Goal: Navigation & Orientation: Find specific page/section

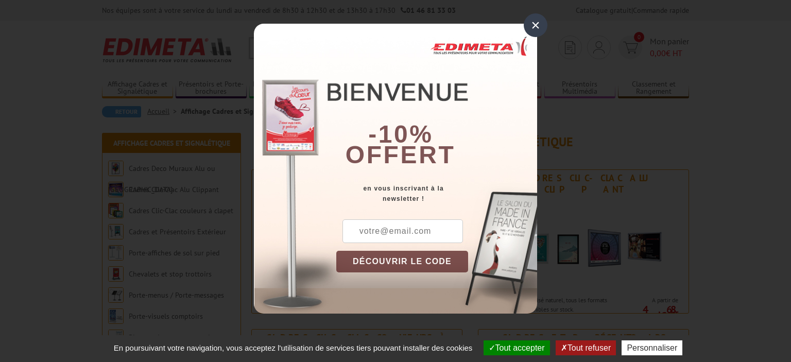
click at [536, 25] on div "×" at bounding box center [535, 25] width 24 height 24
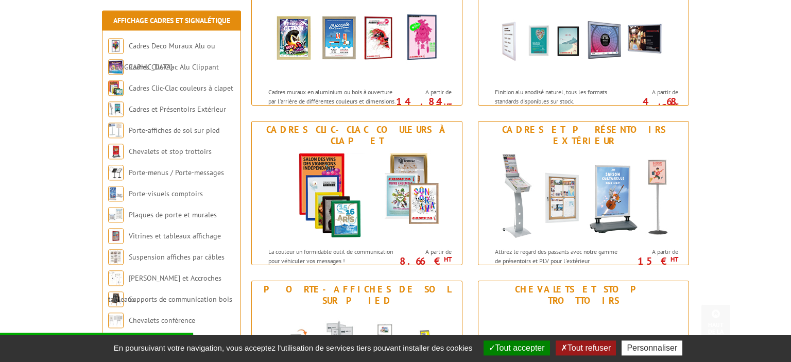
scroll to position [217, 0]
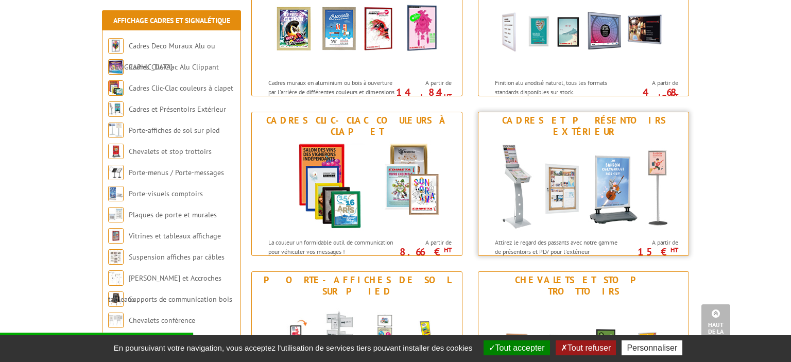
click at [573, 152] on img at bounding box center [583, 186] width 190 height 93
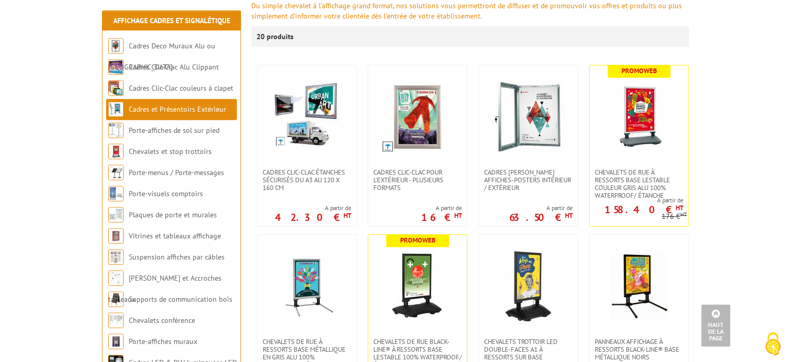
scroll to position [163, 0]
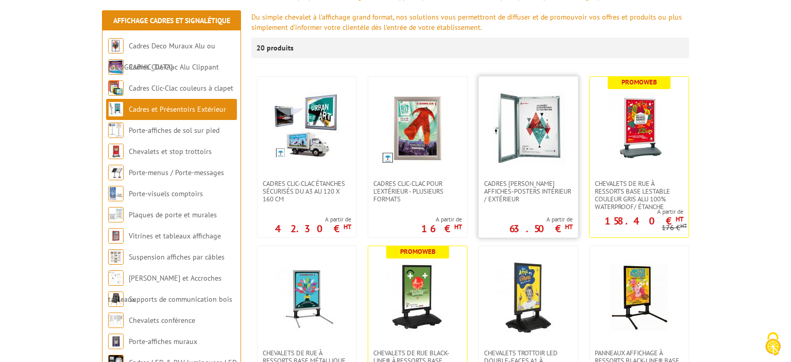
click at [544, 150] on img at bounding box center [528, 128] width 72 height 72
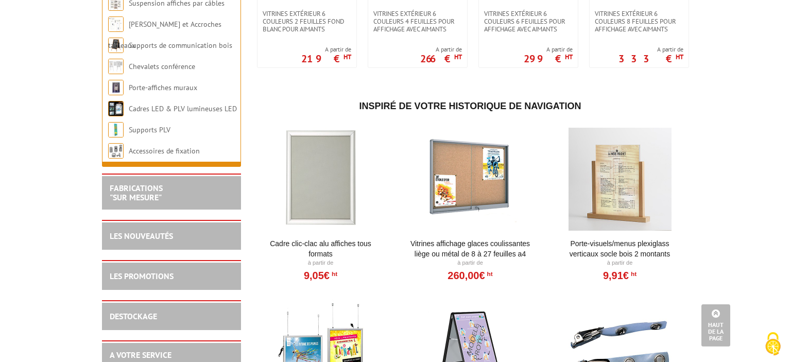
scroll to position [1032, 0]
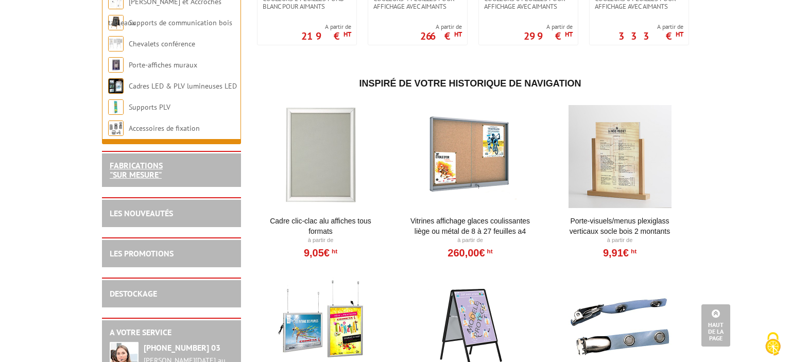
click at [139, 177] on link "FABRICATIONS "Sur Mesure"" at bounding box center [136, 170] width 53 height 20
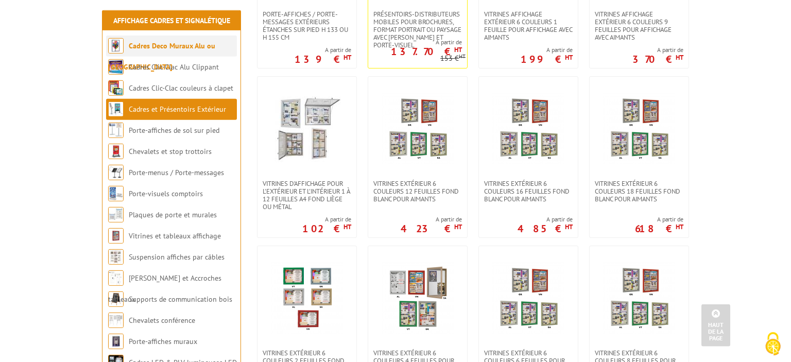
scroll to position [421, 0]
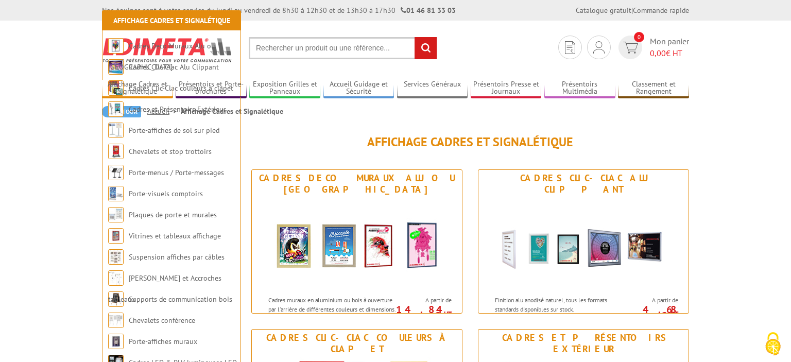
scroll to position [217, 0]
